Goal: Check status: Check status

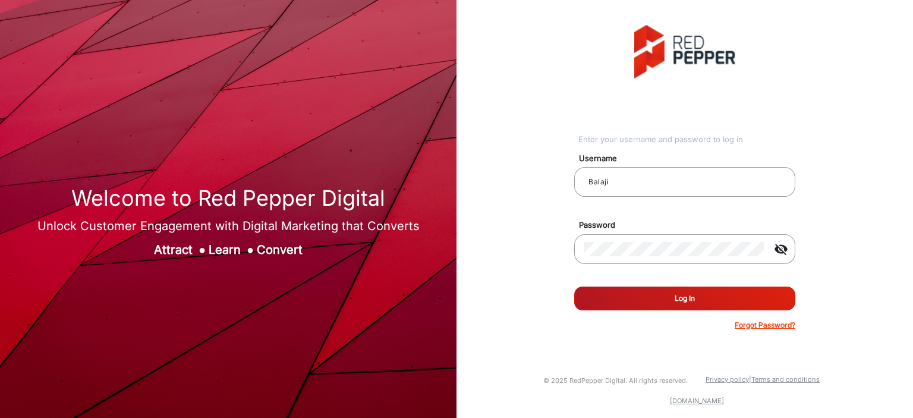
click at [658, 307] on button "Log In" at bounding box center [684, 298] width 221 height 24
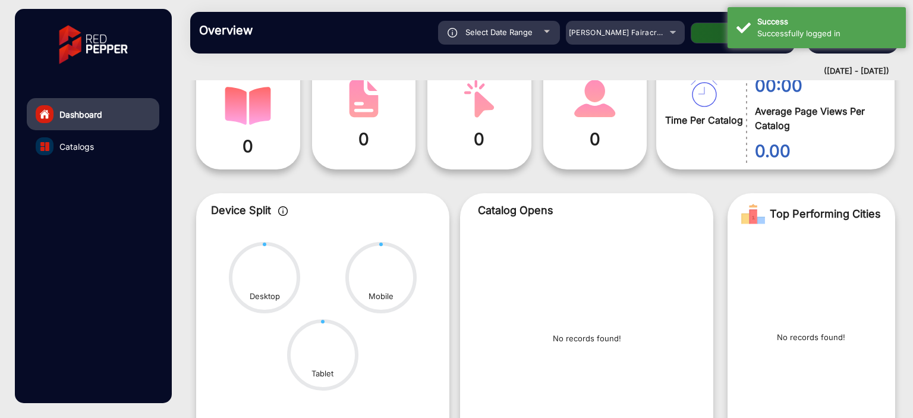
scroll to position [214, 0]
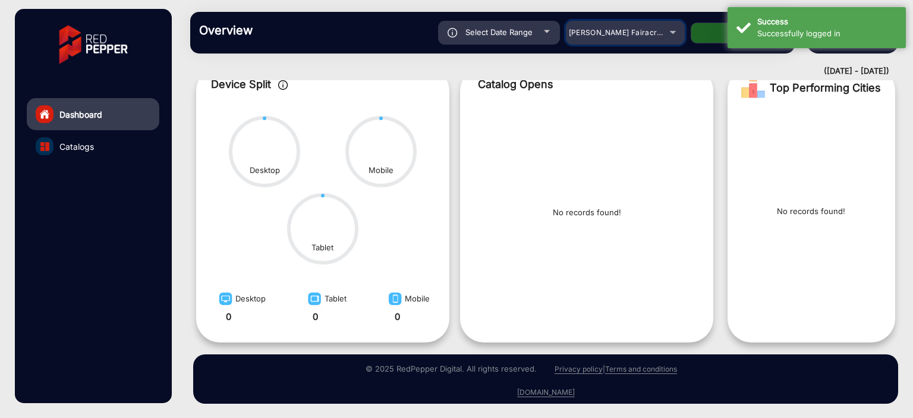
click at [633, 32] on span "[PERSON_NAME] Fairacre Farms" at bounding box center [628, 32] width 118 height 9
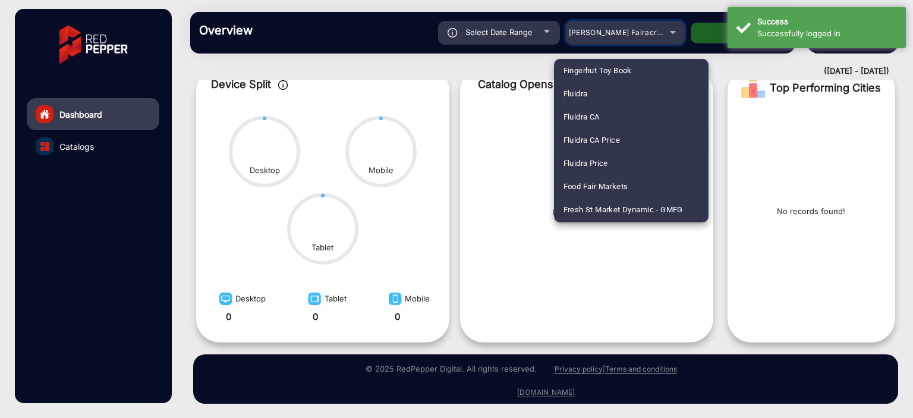
scroll to position [1307, 0]
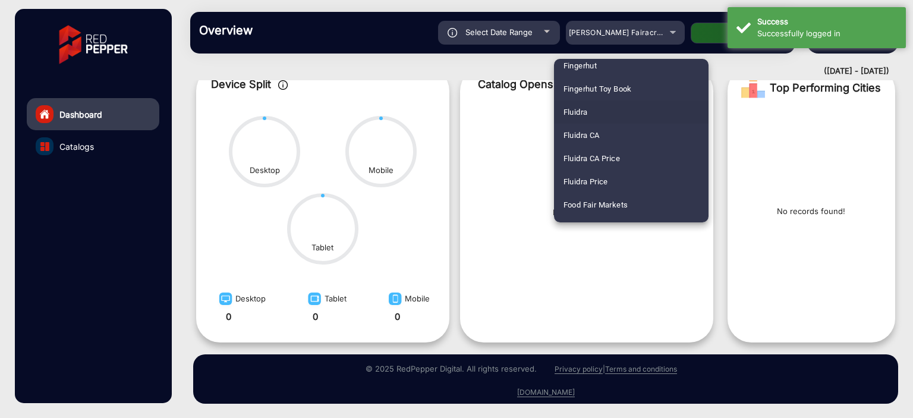
click at [582, 115] on span "Fluidra" at bounding box center [575, 111] width 24 height 23
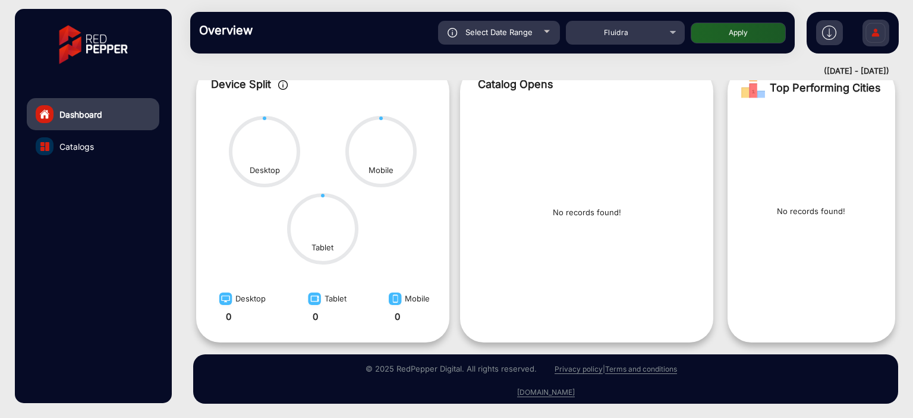
click at [709, 30] on button "Apply" at bounding box center [738, 33] width 95 height 21
type input "[DATE]"
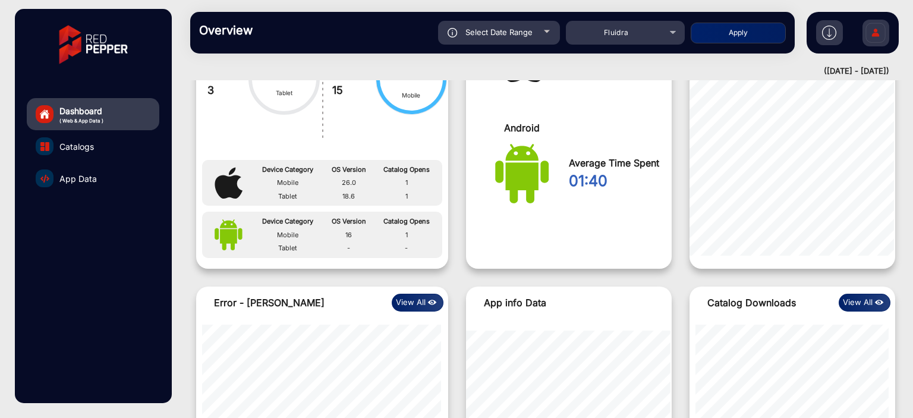
scroll to position [1026, 0]
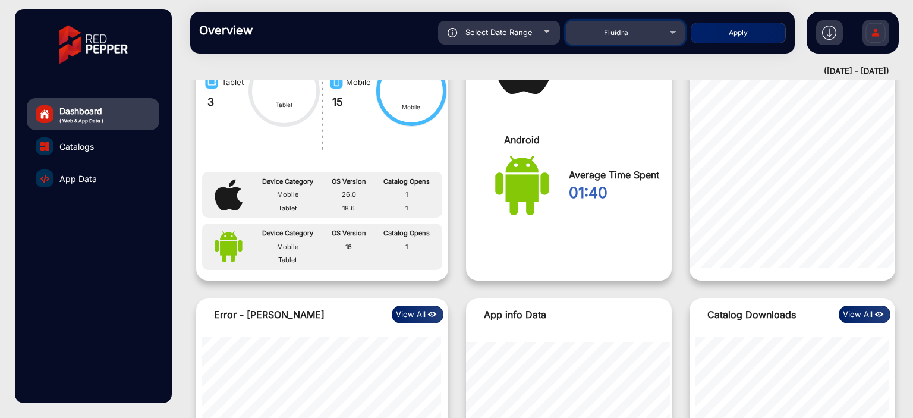
click at [652, 36] on div "Fluidra" at bounding box center [616, 33] width 95 height 14
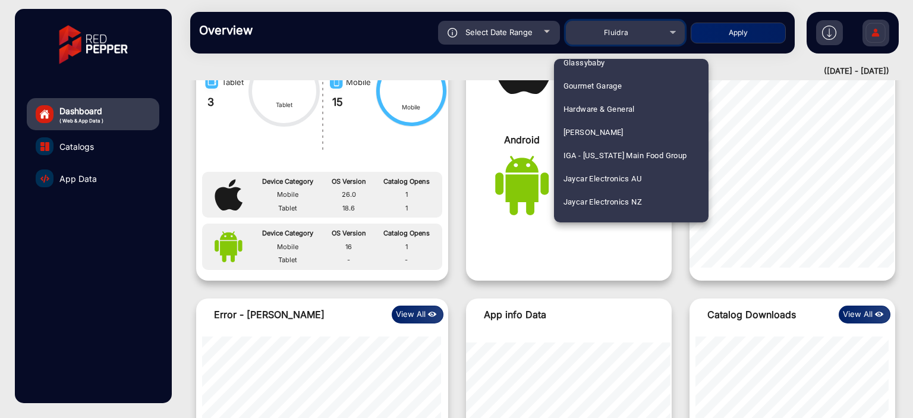
scroll to position [1625, 0]
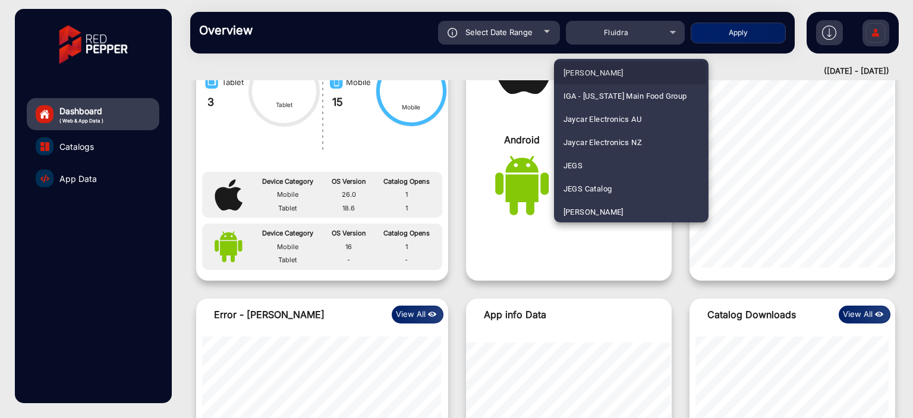
click at [595, 70] on span "[PERSON_NAME]" at bounding box center [593, 72] width 60 height 23
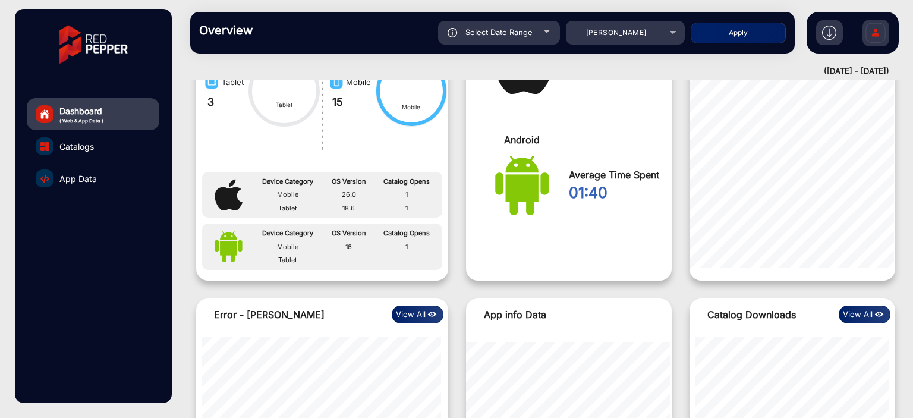
click at [727, 35] on button "Apply" at bounding box center [738, 33] width 95 height 21
type input "[DATE]"
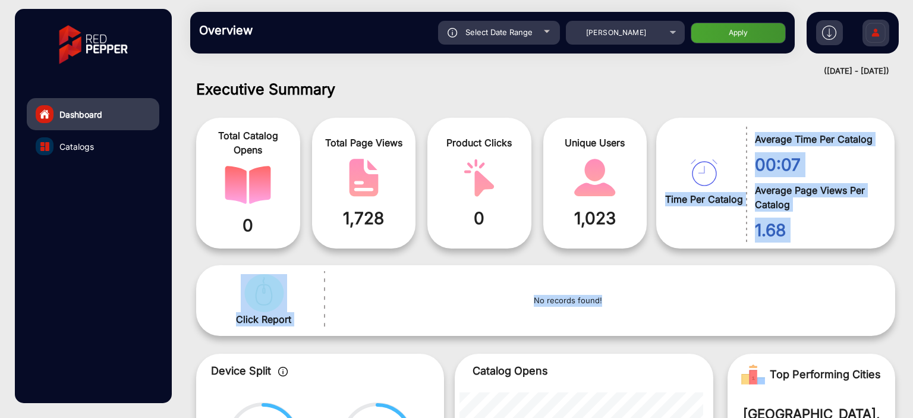
drag, startPoint x: 674, startPoint y: 197, endPoint x: 658, endPoint y: 177, distance: 25.0
click at [658, 179] on div "Executive Summary Total Catalog Opens 0 Total Page Views 1,728 Product Clicks 0…" at bounding box center [545, 354] width 717 height 549
